Goal: Information Seeking & Learning: Learn about a topic

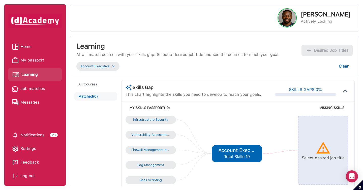
click at [113, 67] on img at bounding box center [113, 66] width 4 height 4
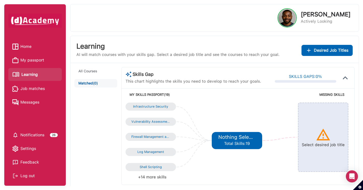
click at [316, 52] on span "Desired Job Titles" at bounding box center [331, 50] width 35 height 7
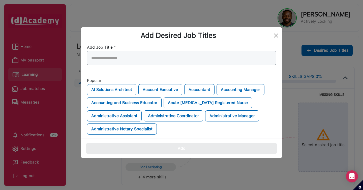
click at [166, 57] on div at bounding box center [181, 58] width 189 height 14
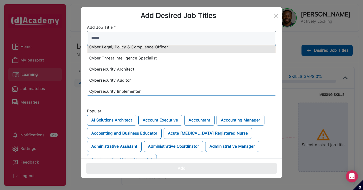
scroll to position [38, 0]
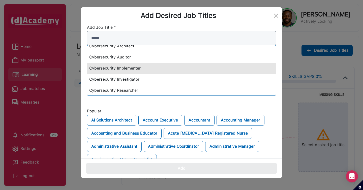
type input "*****"
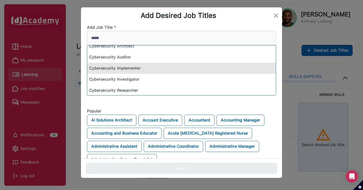
click at [153, 66] on div "Cybersecurity Implementer" at bounding box center [181, 68] width 189 height 11
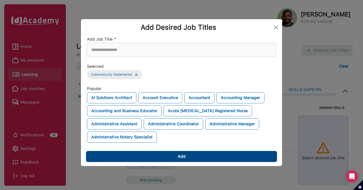
click at [161, 159] on button "Add" at bounding box center [181, 156] width 191 height 11
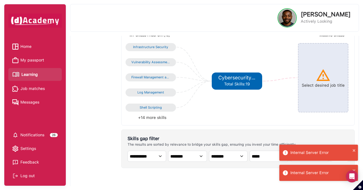
scroll to position [109, 0]
